Goal: Check status

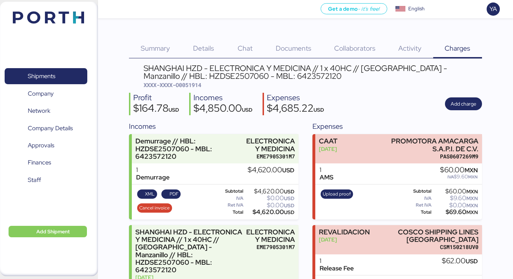
scroll to position [27, 0]
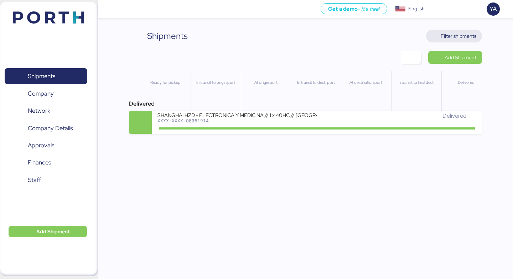
click at [448, 35] on span "Filter shipments" at bounding box center [459, 36] width 36 height 9
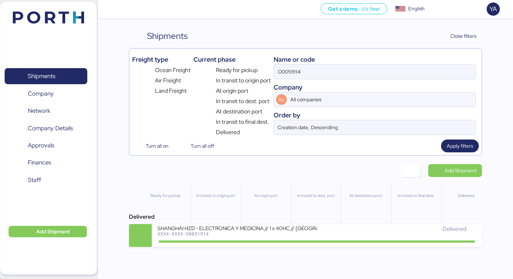
click at [361, 62] on div "Name or code" at bounding box center [375, 60] width 202 height 10
click at [361, 64] on input "O0051914" at bounding box center [375, 71] width 202 height 14
click at [360, 75] on input "O0051914" at bounding box center [375, 71] width 202 height 14
paste input "26"
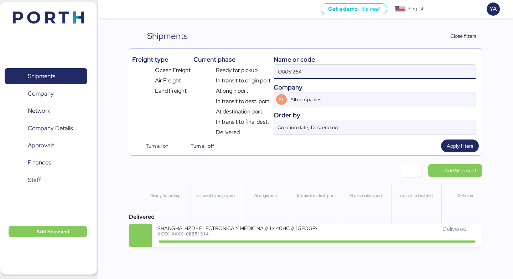
type input "O0051264"
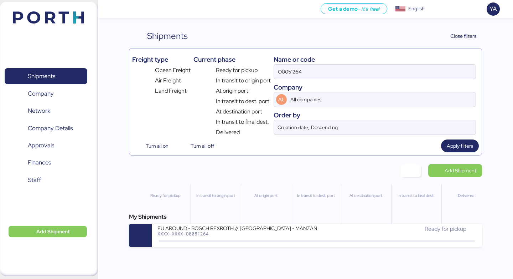
click at [211, 248] on div "Get a demo - it’s free! Get a demo English Inglés English YA Shipments 0 Compan…" at bounding box center [256, 139] width 513 height 279
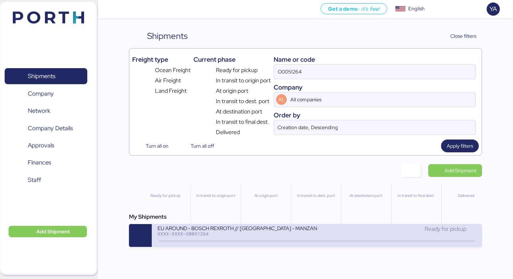
click at [214, 242] on icon at bounding box center [213, 241] width 34 height 8
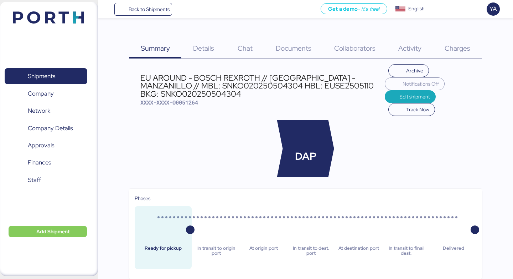
click at [446, 52] on span "Charges" at bounding box center [458, 47] width 26 height 9
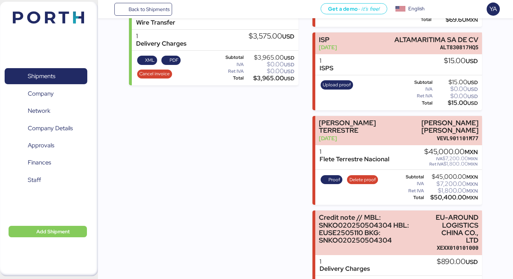
scroll to position [375, 0]
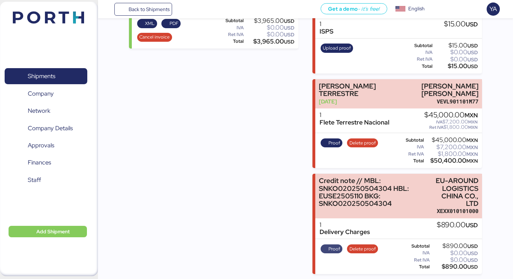
click at [336, 248] on span "Proof" at bounding box center [335, 249] width 12 height 8
click at [324, 249] on span "Proof" at bounding box center [331, 249] width 17 height 8
